Goal: Task Accomplishment & Management: Manage account settings

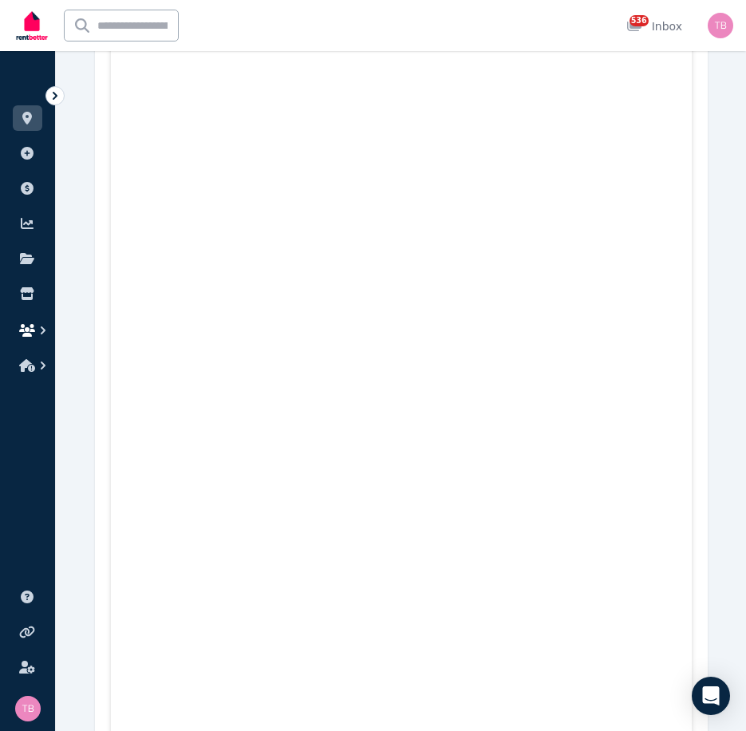
click at [25, 328] on icon "button" at bounding box center [27, 330] width 16 height 13
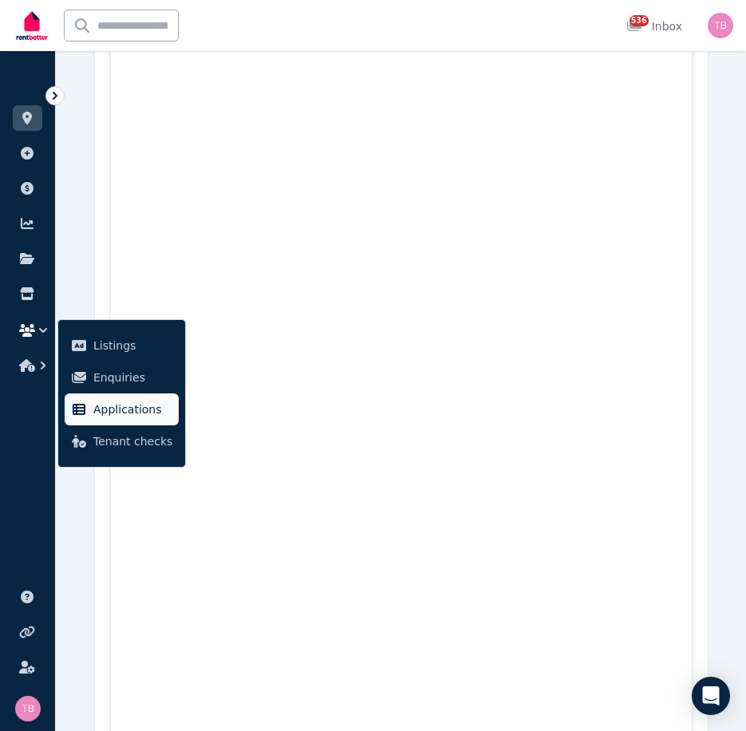
click at [107, 414] on span "Applications" at bounding box center [132, 409] width 79 height 19
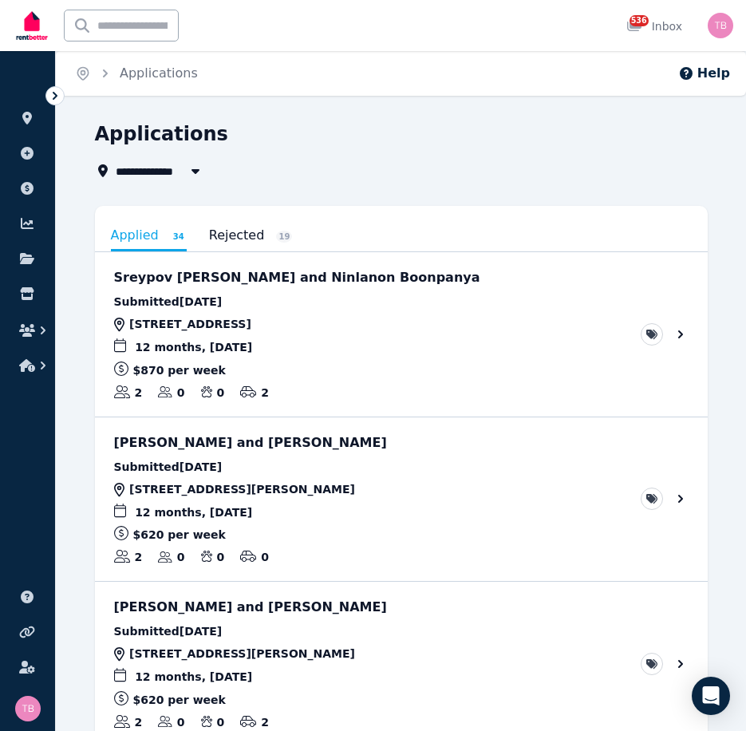
click at [154, 170] on span "All Properties" at bounding box center [167, 170] width 103 height 19
type input "**********"
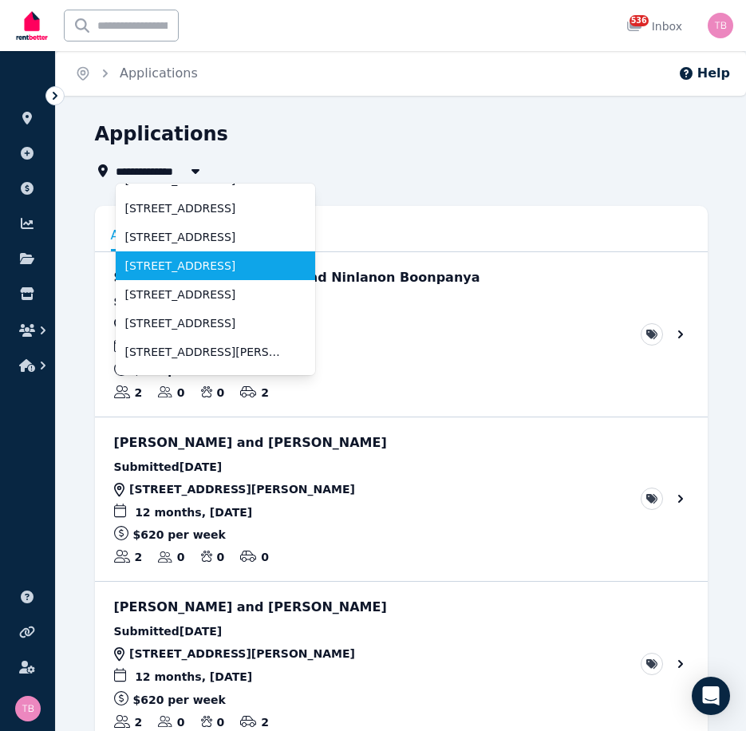
scroll to position [80, 0]
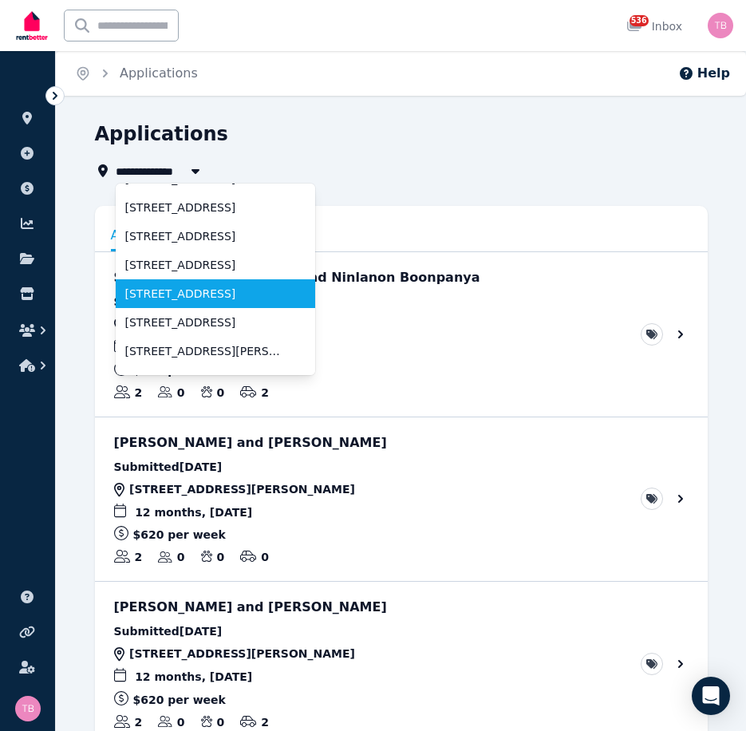
click at [149, 285] on li "[STREET_ADDRESS]" at bounding box center [216, 293] width 200 height 29
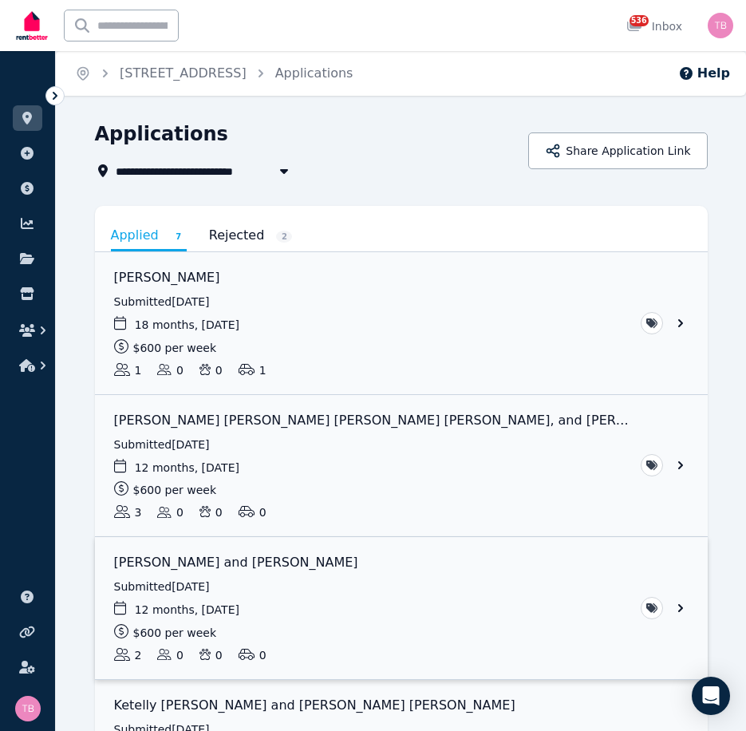
click at [680, 606] on link "View application: Yejun Lee and Harrison Price" at bounding box center [401, 608] width 613 height 142
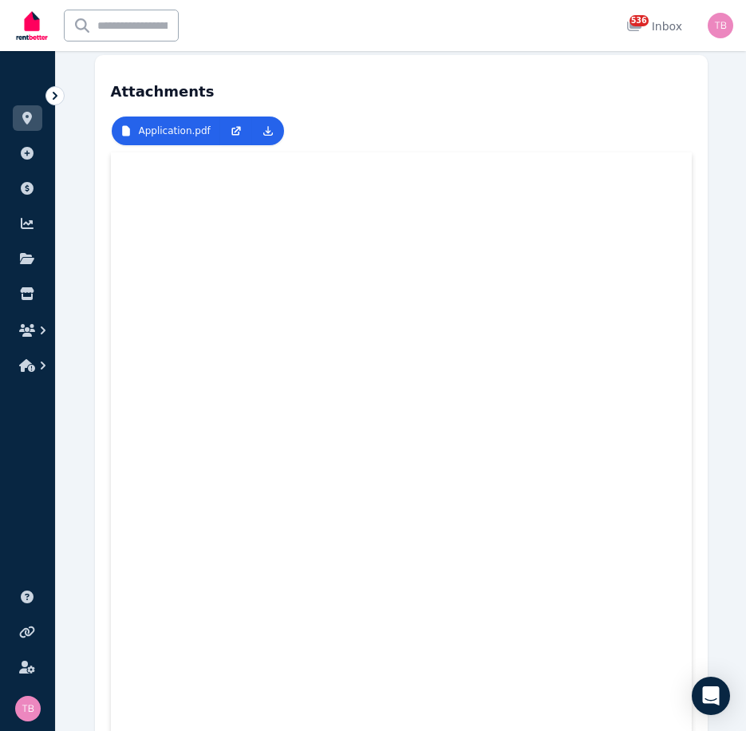
scroll to position [160, 0]
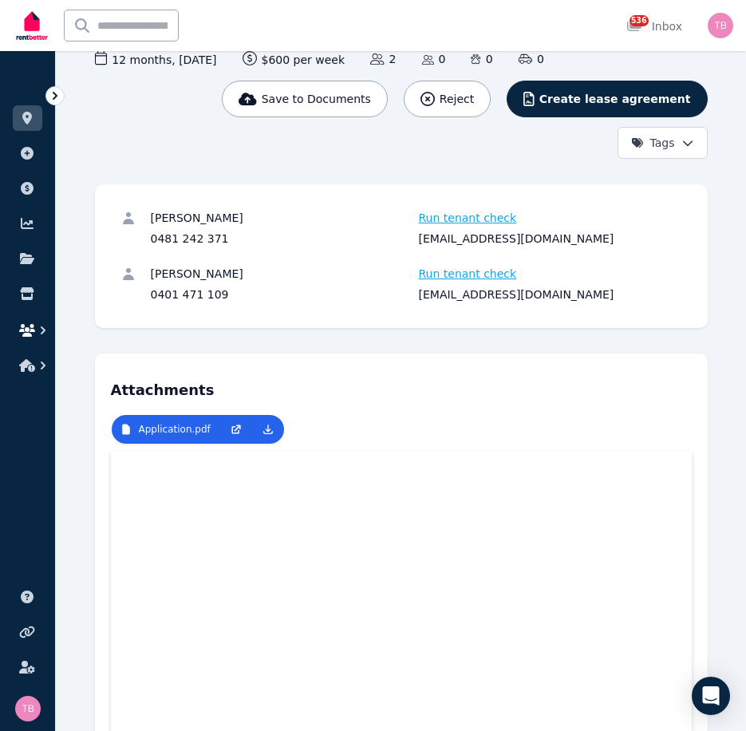
click at [28, 332] on icon "button" at bounding box center [27, 330] width 16 height 13
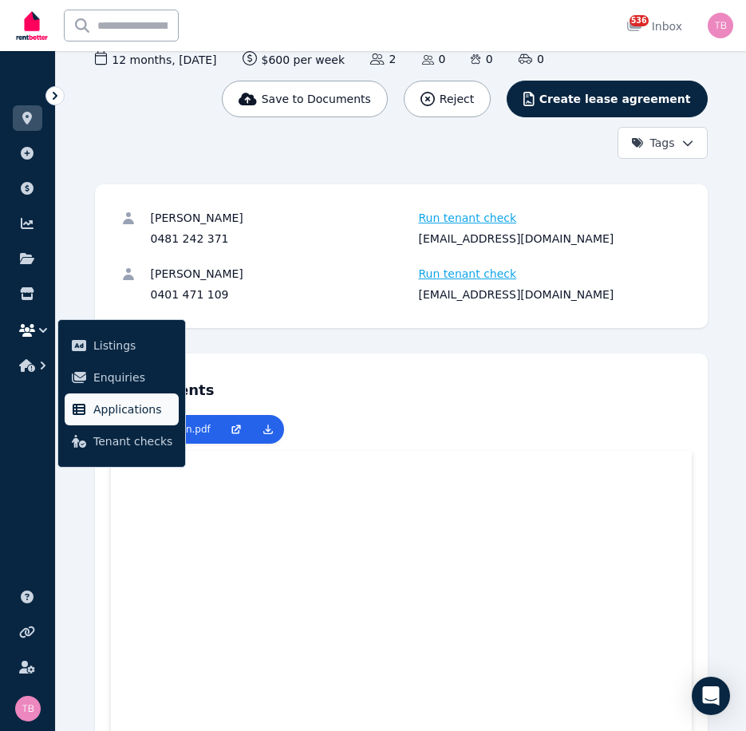
click at [116, 413] on span "Applications" at bounding box center [132, 409] width 79 height 19
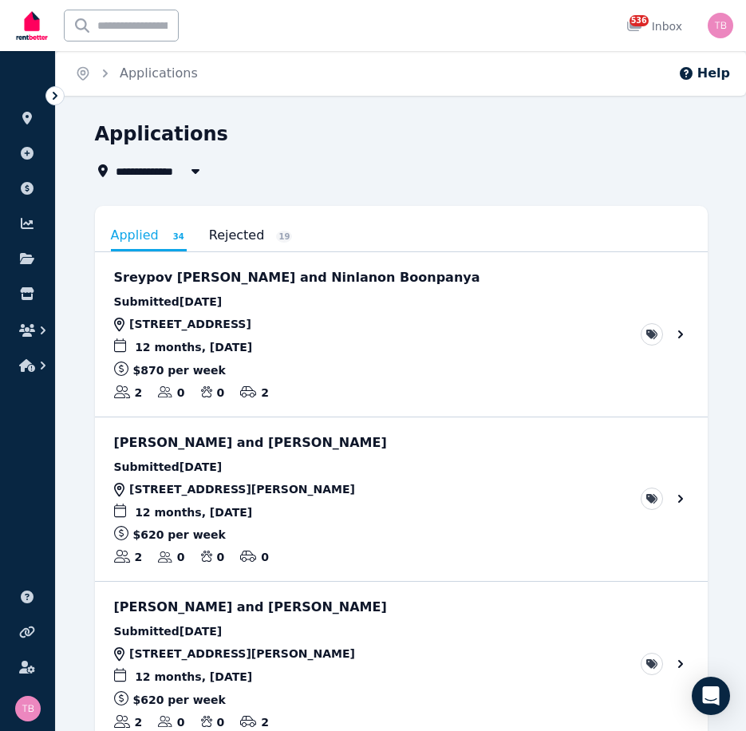
click at [155, 171] on span "All Properties" at bounding box center [167, 170] width 103 height 19
type input "**********"
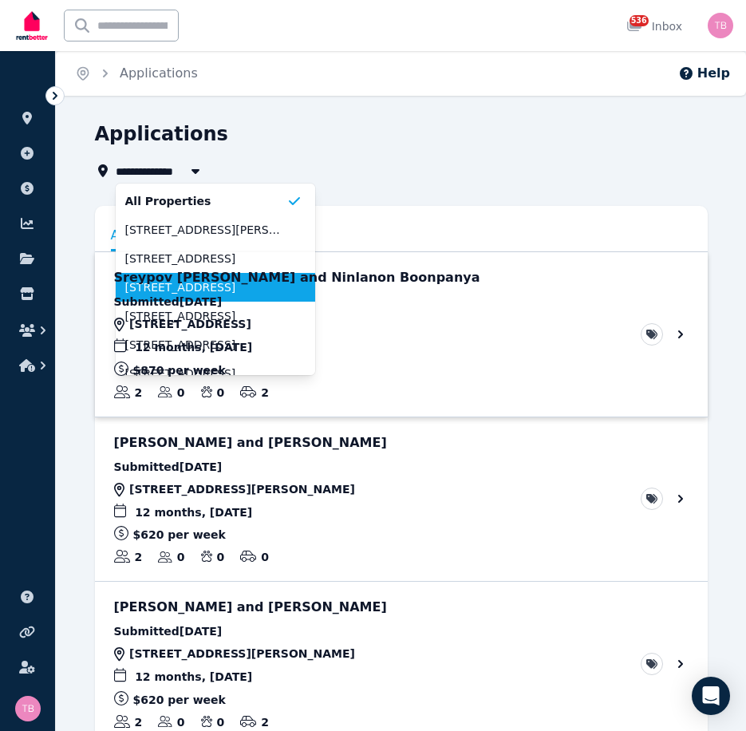
click at [168, 285] on span "[STREET_ADDRESS]" at bounding box center [205, 287] width 161 height 16
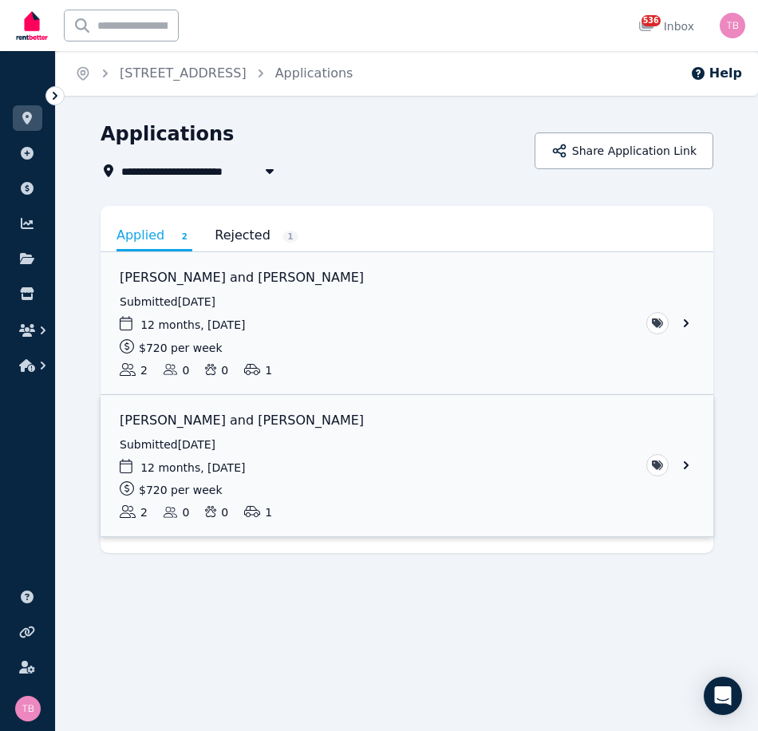
click at [687, 464] on link "View application: Courtney Jansz and Crystal McKendrick" at bounding box center [407, 466] width 613 height 142
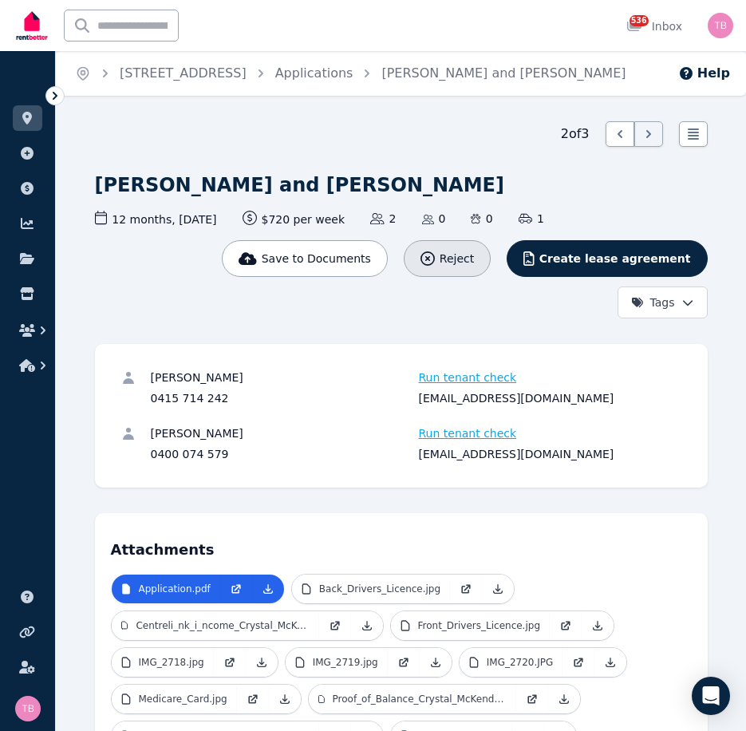
click at [474, 259] on span "Reject" at bounding box center [457, 259] width 34 height 16
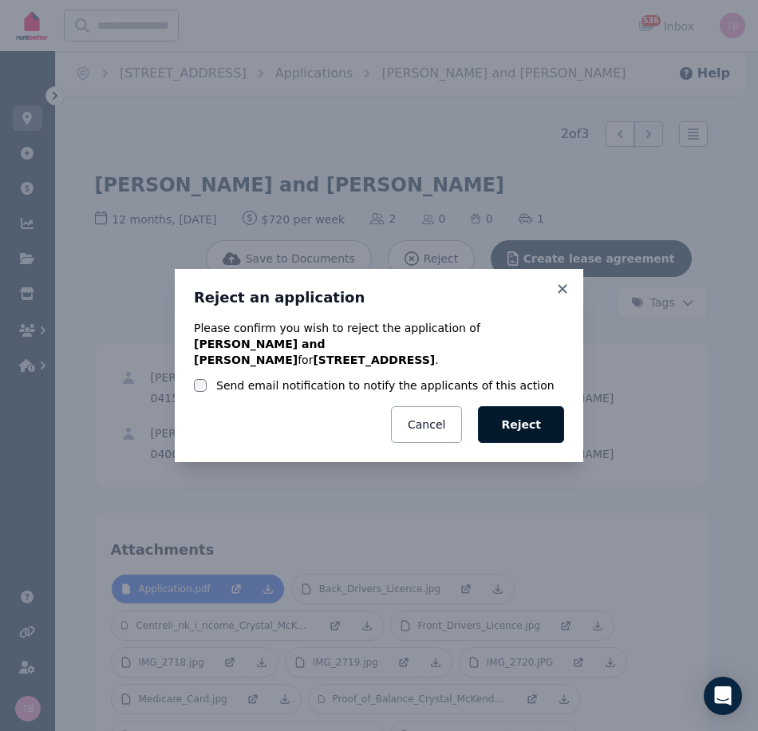
click at [535, 416] on button "Reject" at bounding box center [521, 424] width 86 height 37
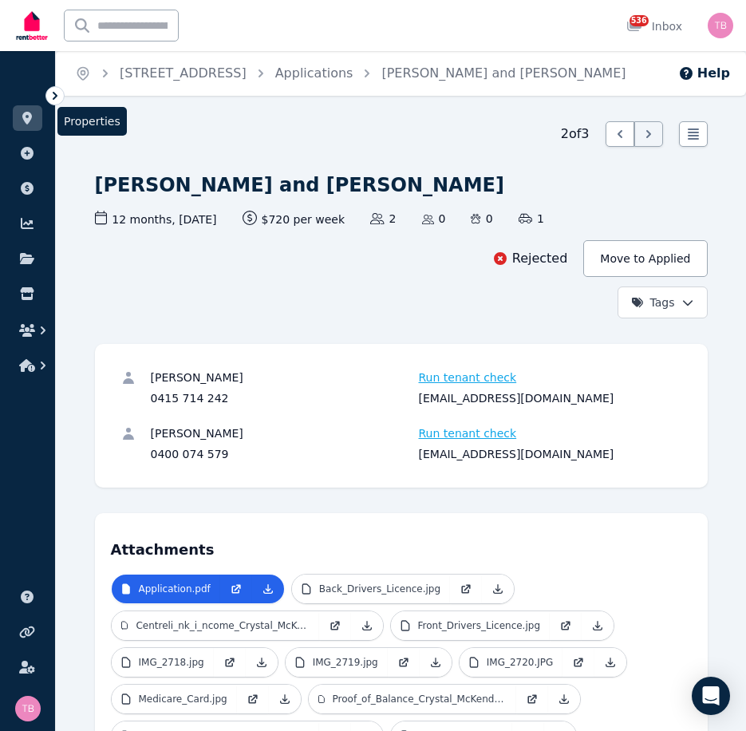
click at [22, 117] on icon at bounding box center [27, 118] width 10 height 13
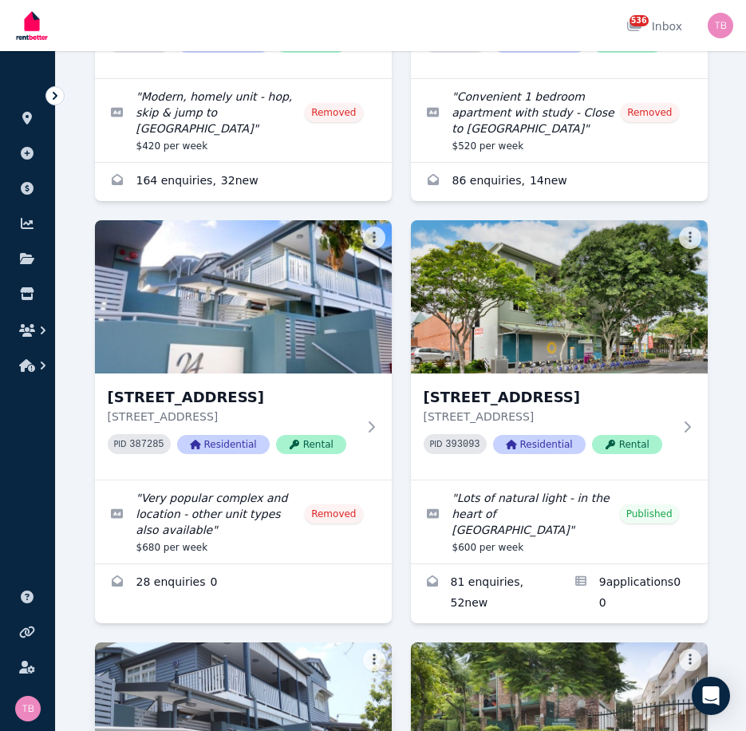
scroll to position [3432, 0]
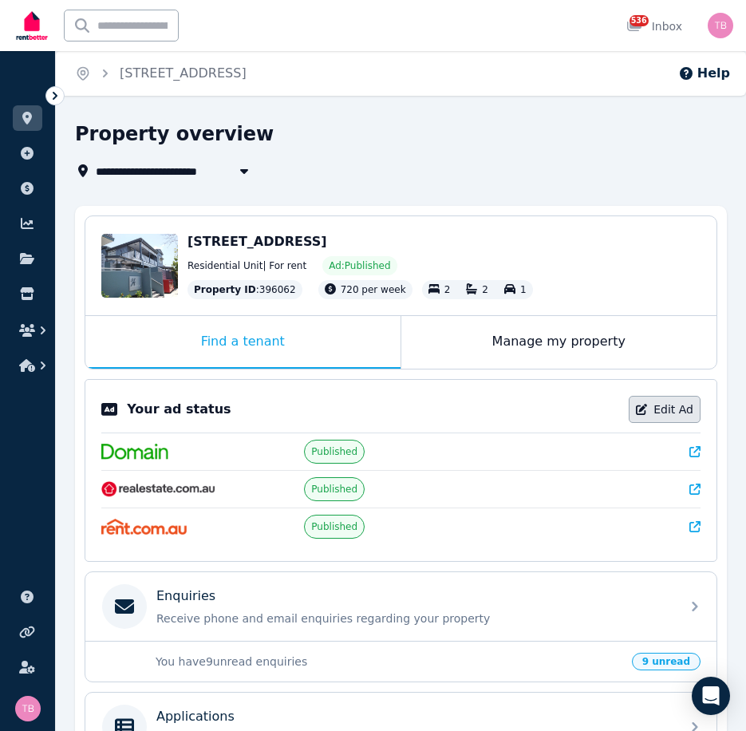
click at [684, 408] on link "Edit Ad" at bounding box center [665, 409] width 72 height 27
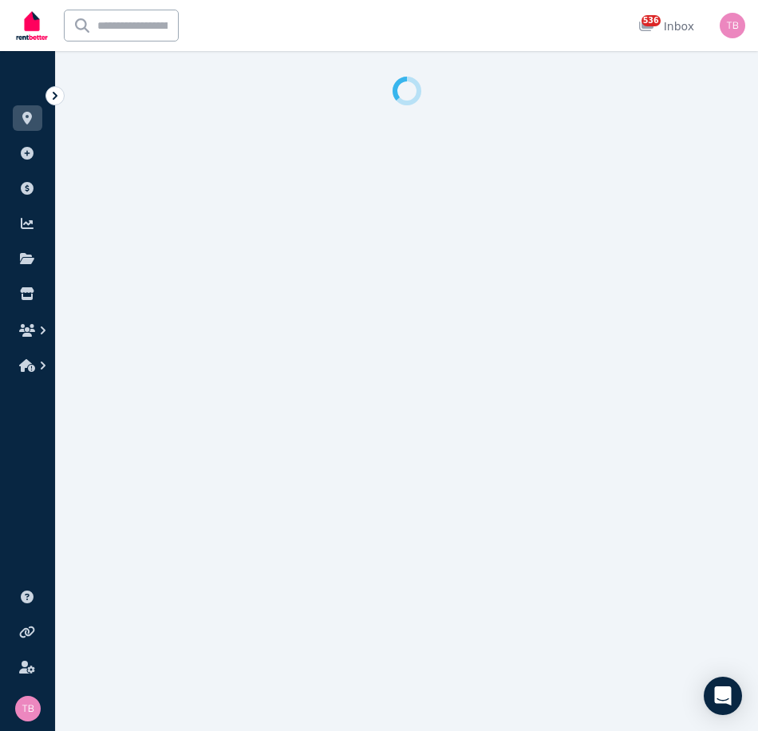
select select "**********"
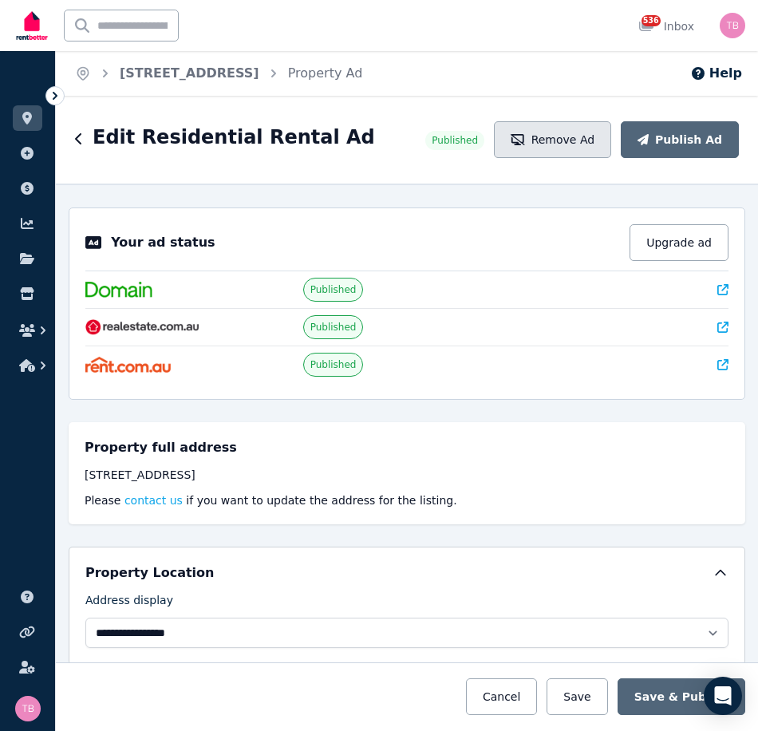
click at [559, 137] on button "Remove Ad" at bounding box center [552, 139] width 117 height 37
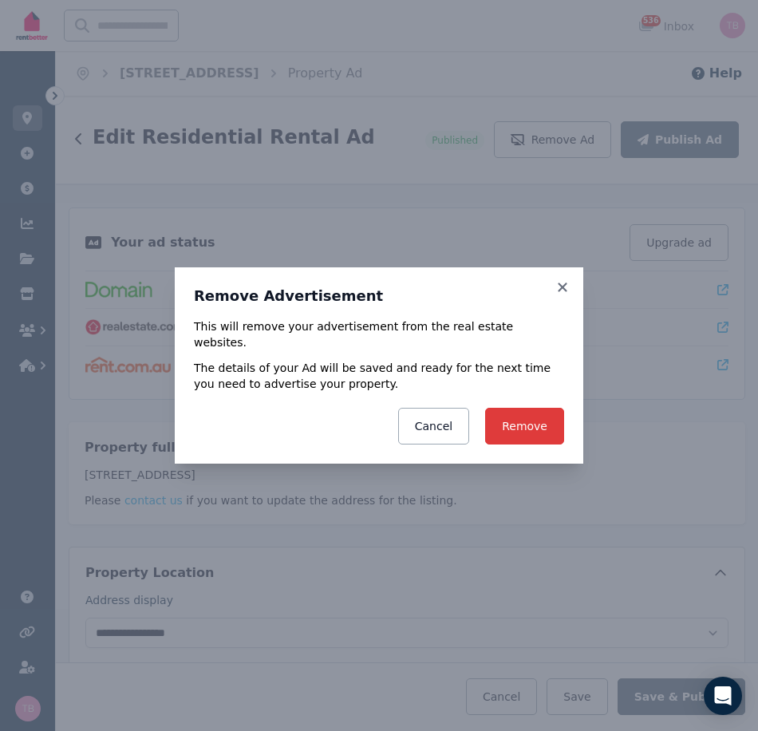
click at [532, 419] on button "Remove" at bounding box center [524, 426] width 79 height 37
